Goal: Task Accomplishment & Management: Use online tool/utility

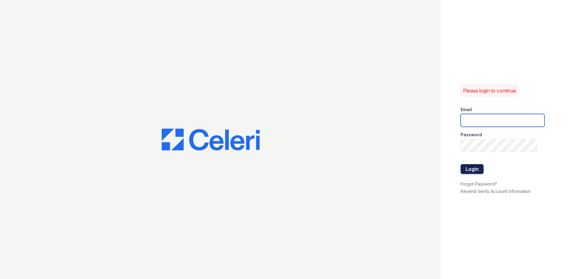
type input "[EMAIL_ADDRESS][DOMAIN_NAME]"
click at [469, 168] on button "Login" at bounding box center [472, 169] width 23 height 10
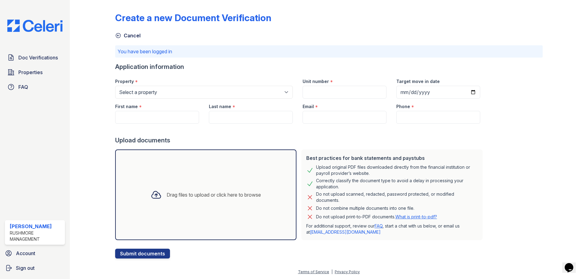
click at [0, 279] on nordpass-portal at bounding box center [0, 279] width 0 height 0
click at [26, 71] on span "Properties" at bounding box center [30, 72] width 24 height 7
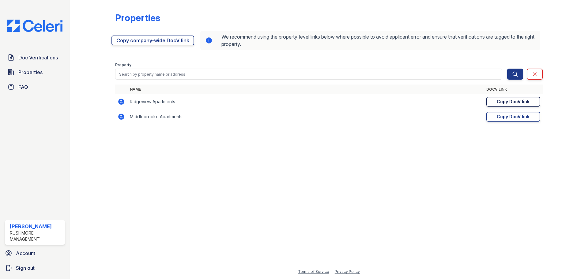
click at [508, 100] on div "Copy DocV link" at bounding box center [513, 102] width 33 height 6
